Goal: Task Accomplishment & Management: Complete application form

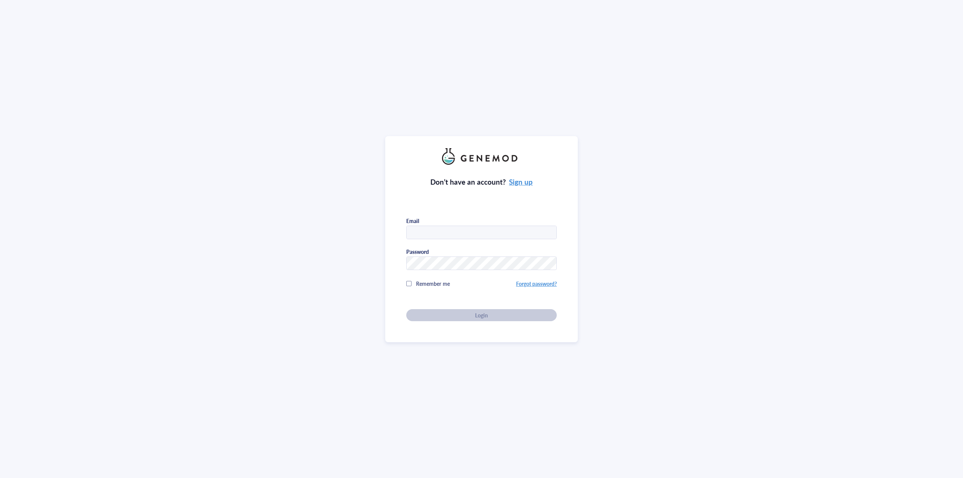
type input "mason@antharistherapeutics.com"
click at [437, 315] on div "Login" at bounding box center [481, 315] width 126 height 7
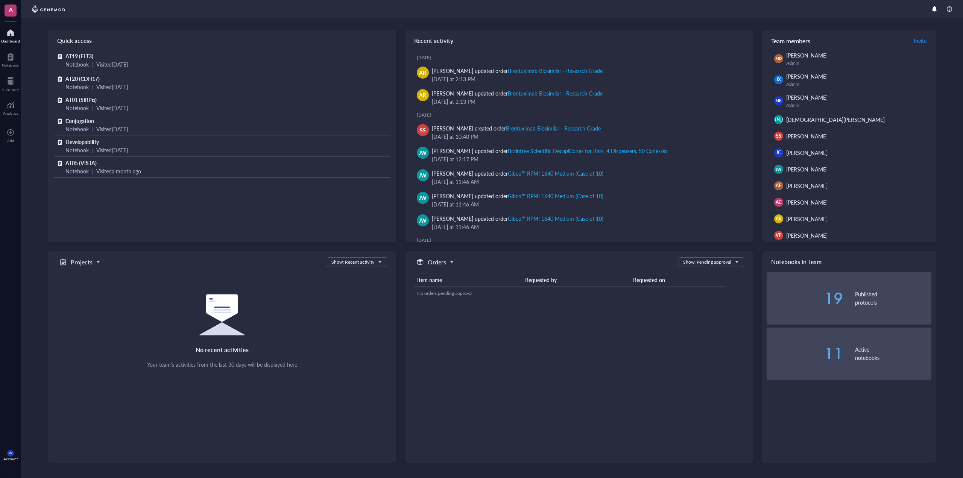
click at [9, 71] on div "A Dashboard Notebook Inventory Analytics To pick up a draggable item, press the…" at bounding box center [10, 239] width 21 height 478
click at [9, 79] on div at bounding box center [10, 81] width 17 height 12
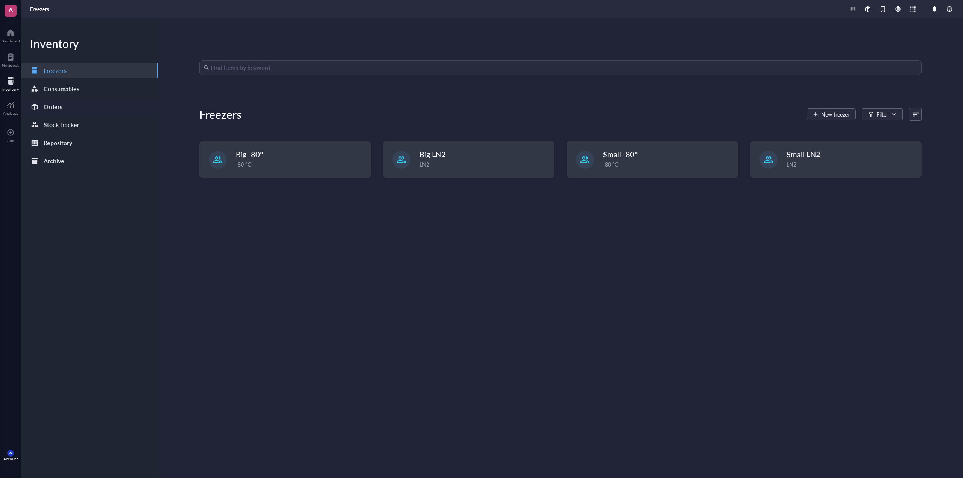
click at [49, 102] on div "Orders" at bounding box center [53, 107] width 19 height 11
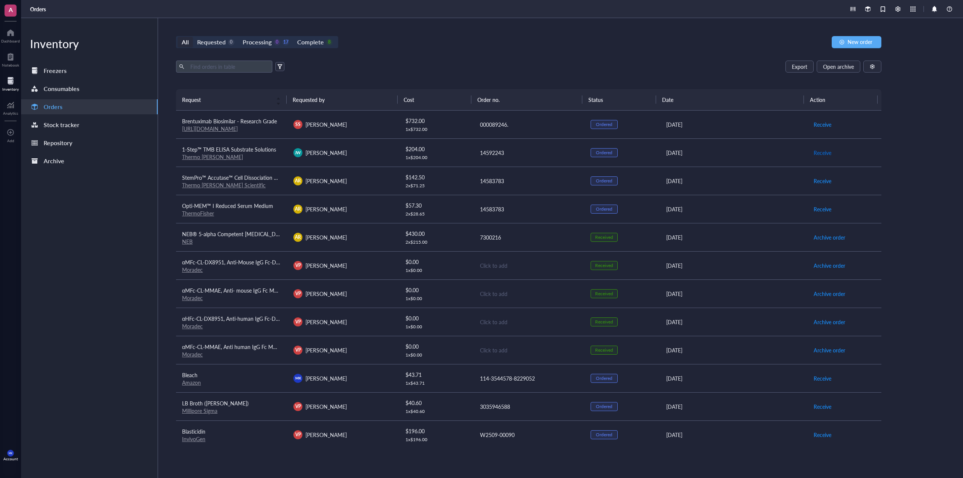
click at [816, 151] on span "Receive" at bounding box center [823, 153] width 18 height 8
click at [852, 36] on button "New order" at bounding box center [857, 42] width 50 height 12
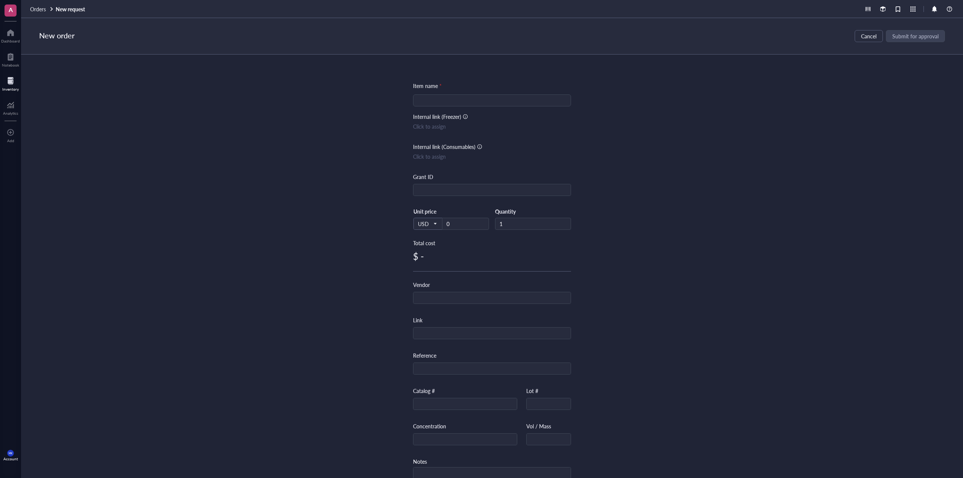
click at [494, 111] on div "Item name * Internal link (Freezer) Click to assign Internal link (Consumables)…" at bounding box center [492, 290] width 158 height 416
click at [496, 106] on div at bounding box center [492, 100] width 158 height 12
paste input "Clear Flat-Bottom Immuno Nonsterile 384-Well Plates"
type input "Clear Flat-Bottom Immuno Nonsterile 384-Well Plates"
click at [442, 292] on input "text" at bounding box center [491, 298] width 157 height 12
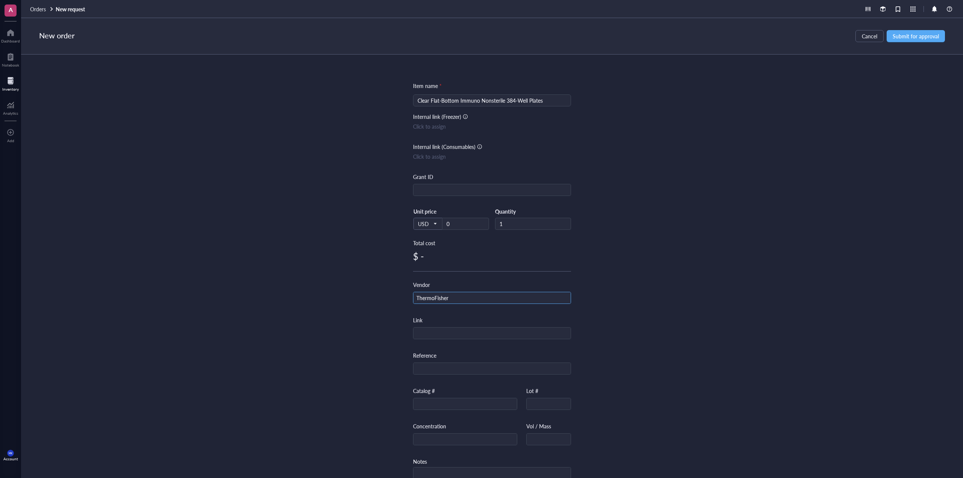
type input "ThermoFisher"
click at [473, 325] on div "Link" at bounding box center [492, 327] width 158 height 23
click at [472, 328] on input "text" at bounding box center [491, 334] width 157 height 12
paste input "[URL][DOMAIN_NAME]"
type input "[URL][DOMAIN_NAME]"
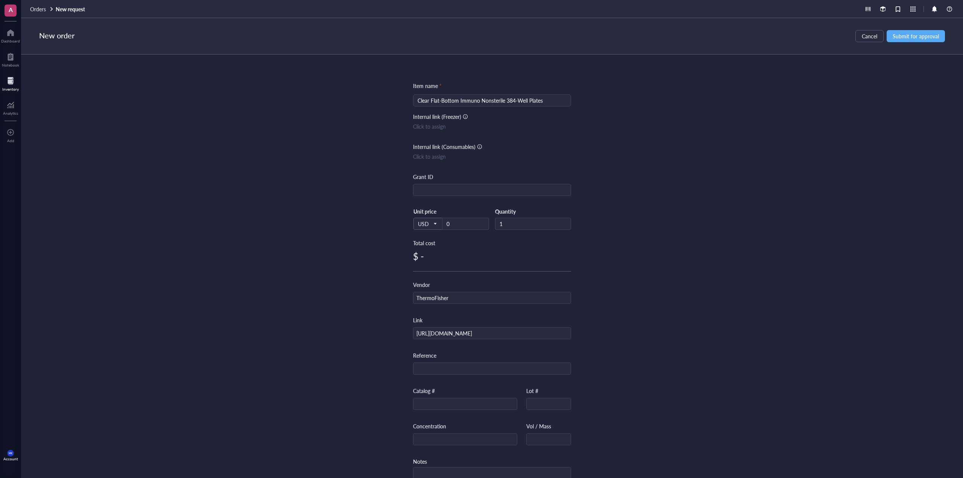
click at [458, 216] on div "Unit price 0" at bounding box center [465, 219] width 47 height 22
click at [458, 219] on input "0" at bounding box center [465, 223] width 46 height 11
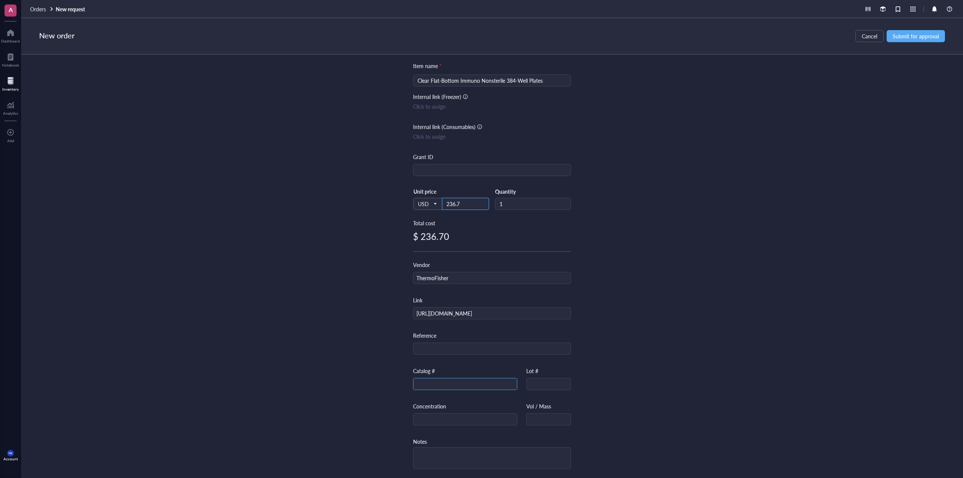
type input "236.7"
click at [458, 378] on input "text" at bounding box center [464, 384] width 103 height 12
paste input "464718"
type input "464718"
click at [662, 305] on div "Item name * Clear Flat-Bottom Immuno Nonsterile 384-Well Plates Internal link (…" at bounding box center [492, 267] width 942 height 424
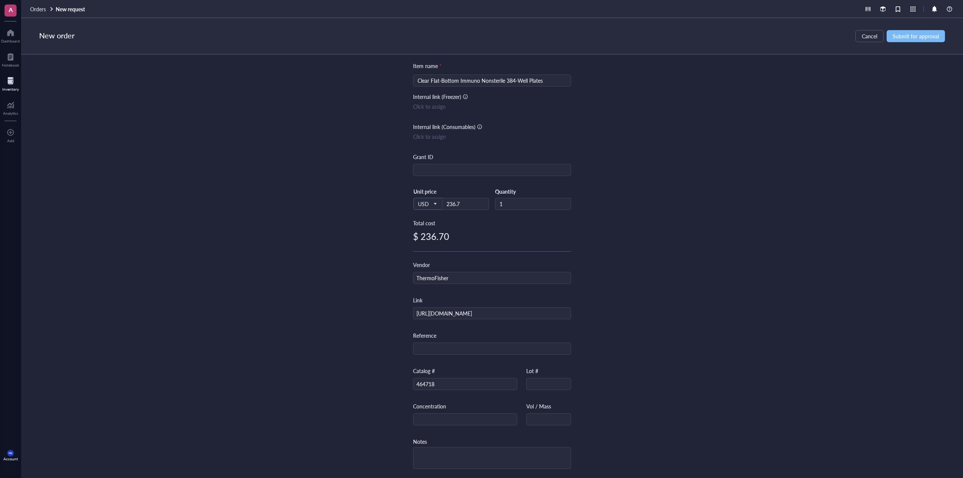
click at [903, 42] on button "Submit for approval" at bounding box center [916, 36] width 58 height 12
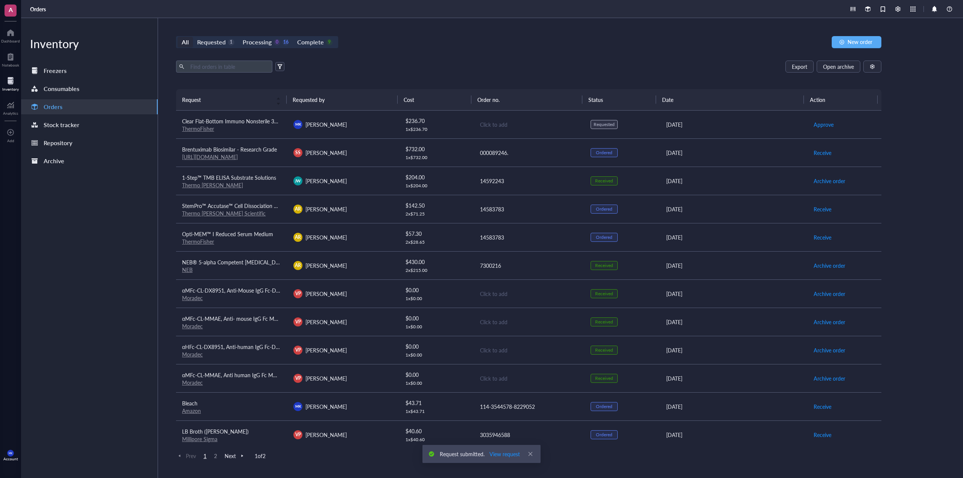
click at [362, 129] on td "[PERSON_NAME] [PERSON_NAME]" at bounding box center [342, 125] width 111 height 28
